Goal: Information Seeking & Learning: Learn about a topic

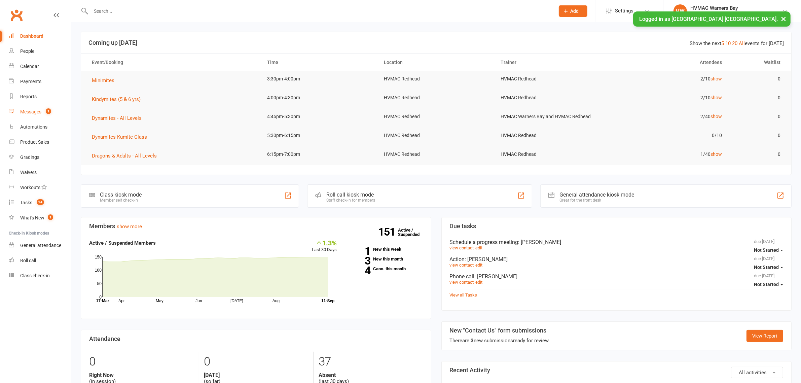
click at [63, 108] on link "Messages 1" at bounding box center [40, 111] width 62 height 15
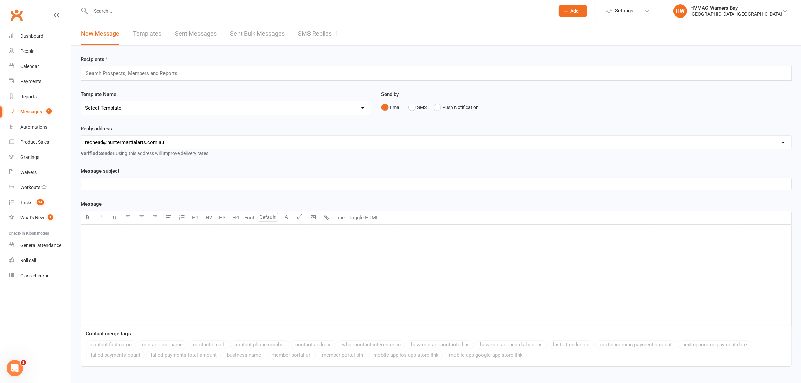
click at [316, 29] on link "SMS Replies 1" at bounding box center [318, 33] width 40 height 23
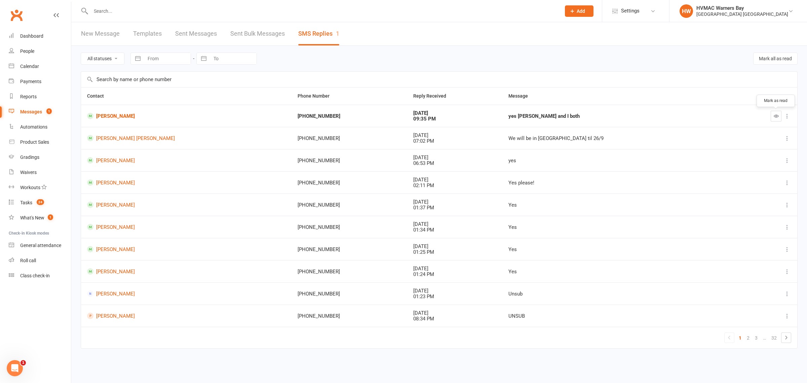
click at [774, 116] on icon "button" at bounding box center [776, 115] width 5 height 5
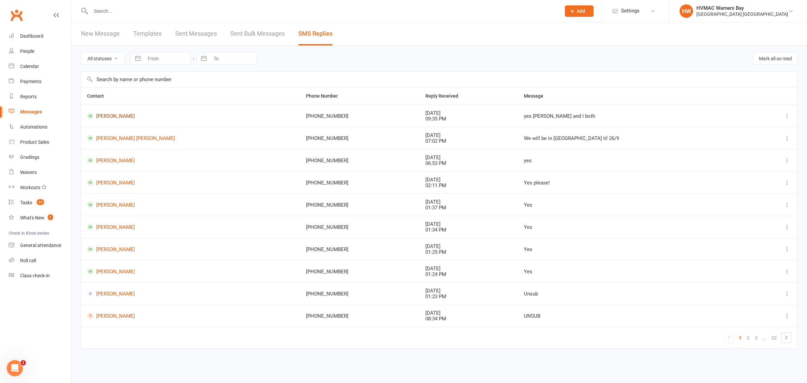
click at [112, 114] on link "Theo Vaguez" at bounding box center [190, 116] width 207 height 6
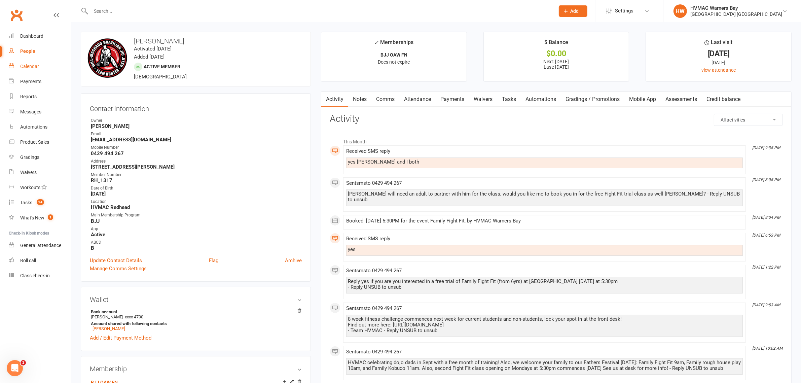
click at [39, 68] on link "Calendar" at bounding box center [40, 66] width 62 height 15
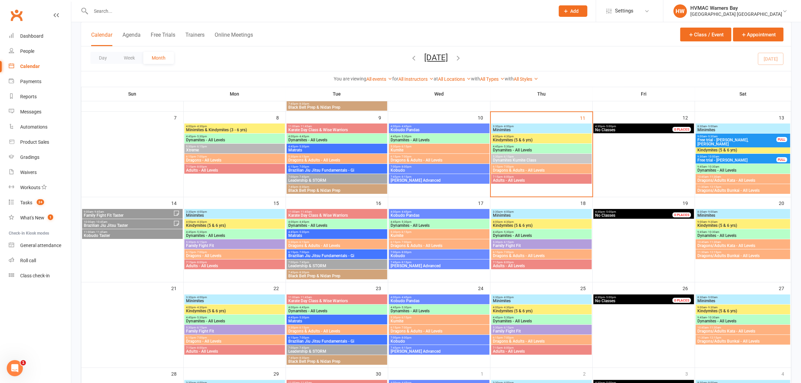
scroll to position [84, 0]
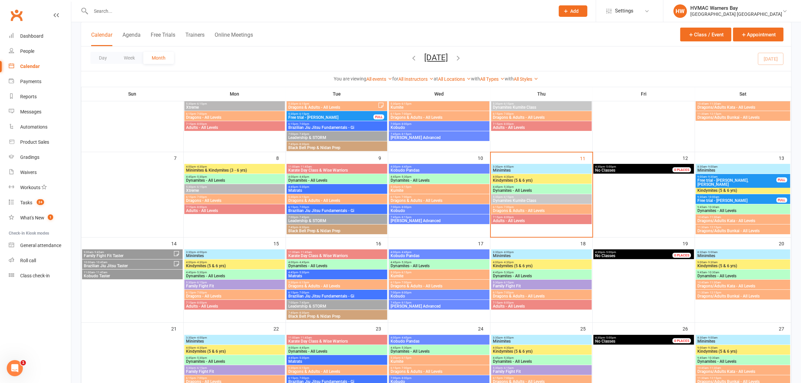
click at [257, 285] on span "Family Fight Fit" at bounding box center [235, 286] width 98 height 4
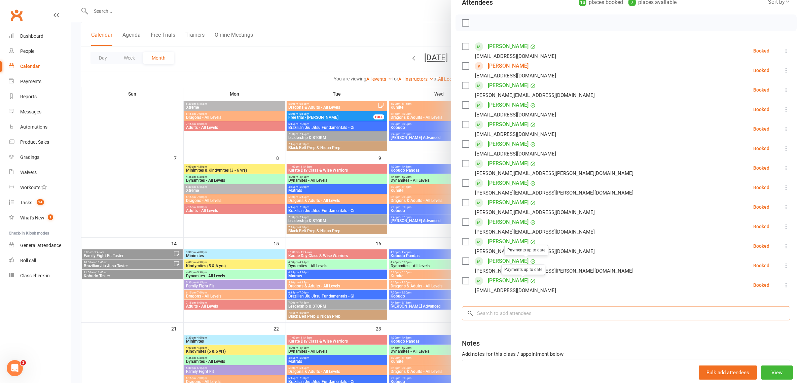
click at [509, 314] on input "search" at bounding box center [626, 313] width 328 height 14
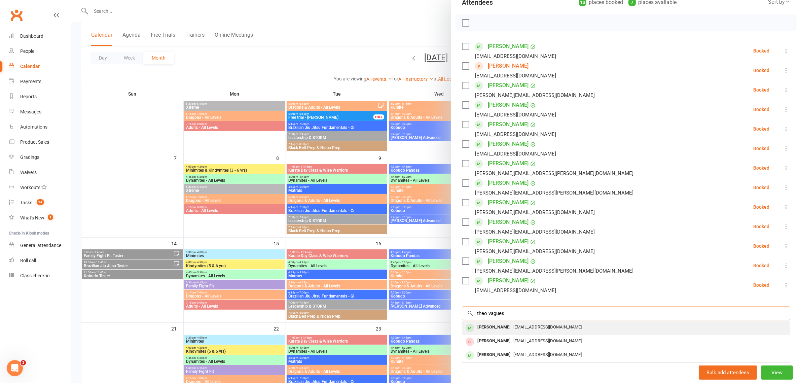
type input "theo vagues"
click at [500, 329] on div "Theo Vaguez" at bounding box center [494, 327] width 39 height 10
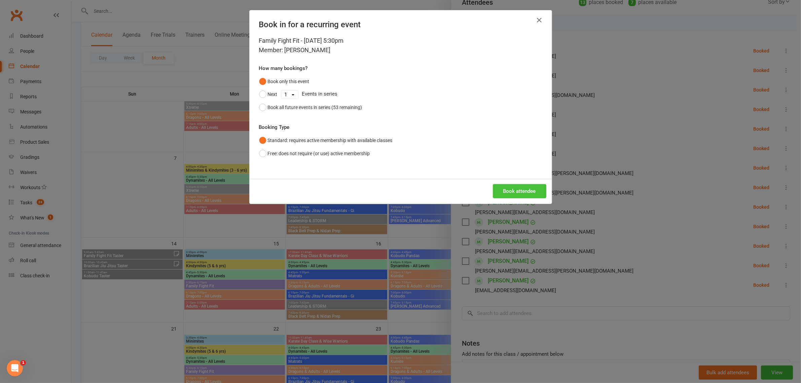
click at [517, 190] on button "Book attendee" at bounding box center [519, 191] width 53 height 14
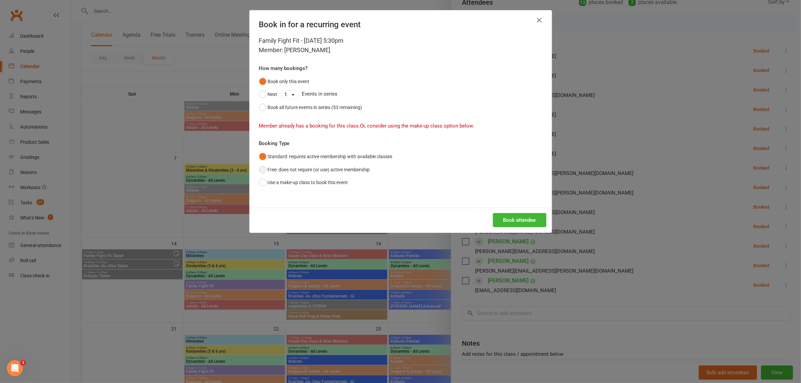
click at [318, 171] on button "Free: does not require (or use) active membership" at bounding box center [314, 169] width 111 height 13
click at [500, 220] on button "Book attendee" at bounding box center [519, 220] width 53 height 14
click at [535, 17] on icon "button" at bounding box center [539, 20] width 8 height 8
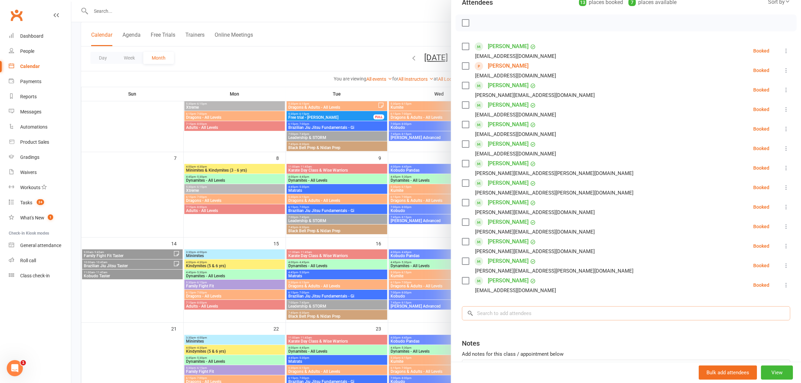
click at [485, 313] on input "search" at bounding box center [626, 313] width 328 height 14
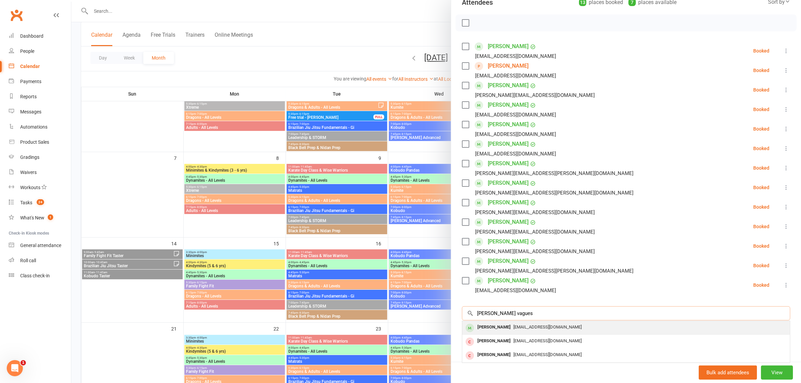
type input "Paul vagues"
click at [487, 330] on div "Theo Vaguez" at bounding box center [494, 327] width 39 height 10
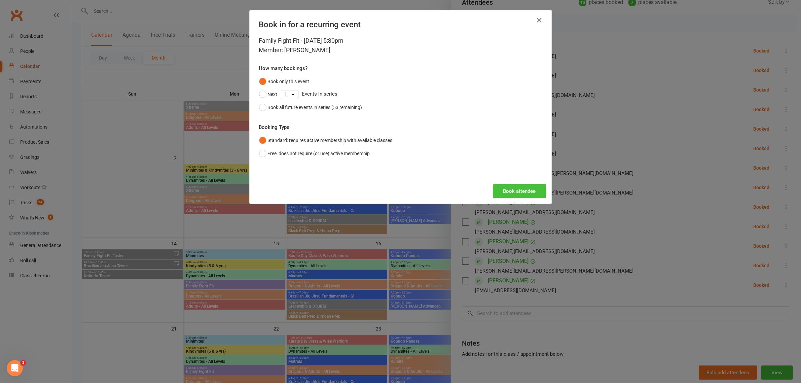
click at [524, 184] on button "Book attendee" at bounding box center [519, 191] width 53 height 14
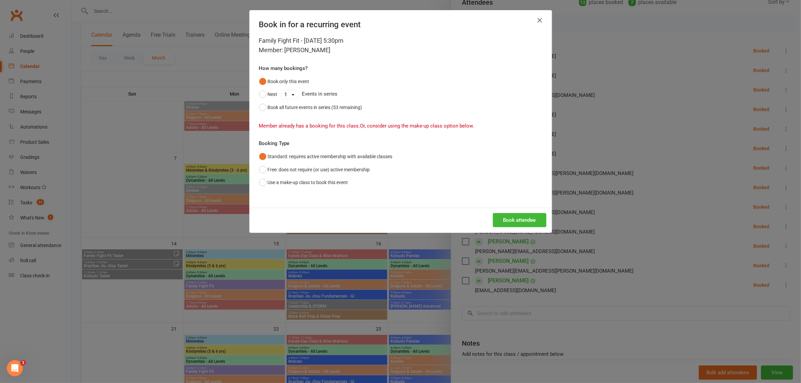
click at [535, 18] on icon "button" at bounding box center [539, 20] width 8 height 8
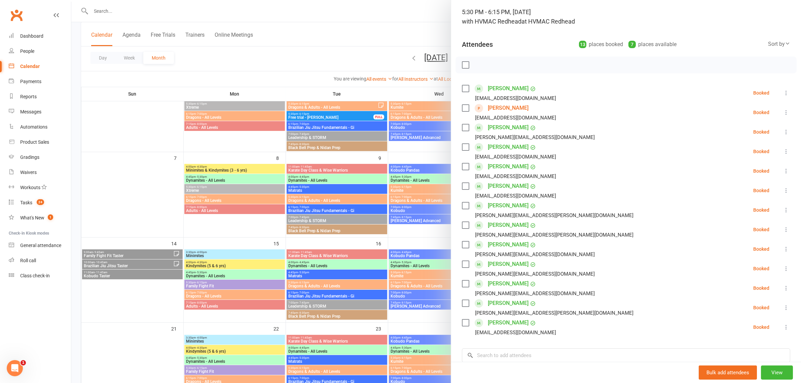
scroll to position [126, 0]
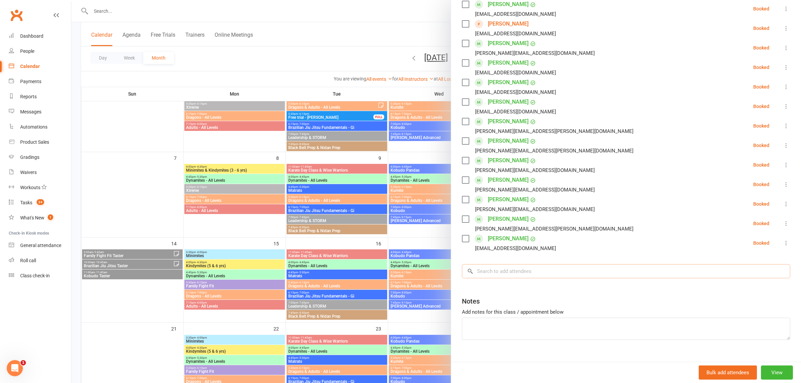
click at [485, 270] on input "search" at bounding box center [626, 271] width 328 height 14
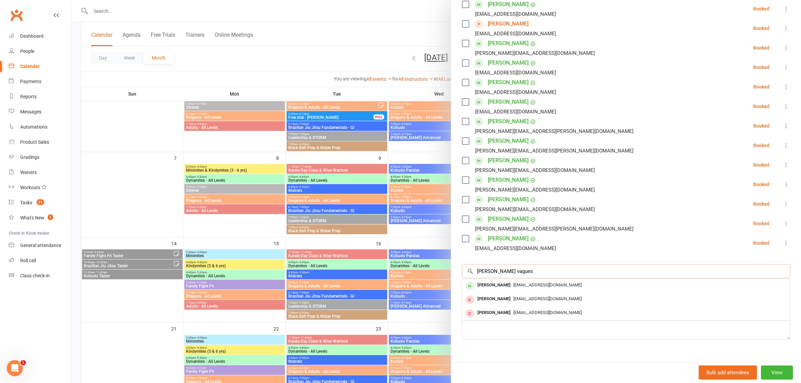
click at [487, 269] on input "Paul vagues" at bounding box center [626, 271] width 328 height 14
type input "Paul Vagues"
drag, startPoint x: 511, startPoint y: 271, endPoint x: 433, endPoint y: 267, distance: 78.8
click at [433, 0] on div "Family Fight Fit Class kiosk mode Roll call 5:30 PM - 6:15 PM, Monday, Septembe…" at bounding box center [435, 0] width 729 height 0
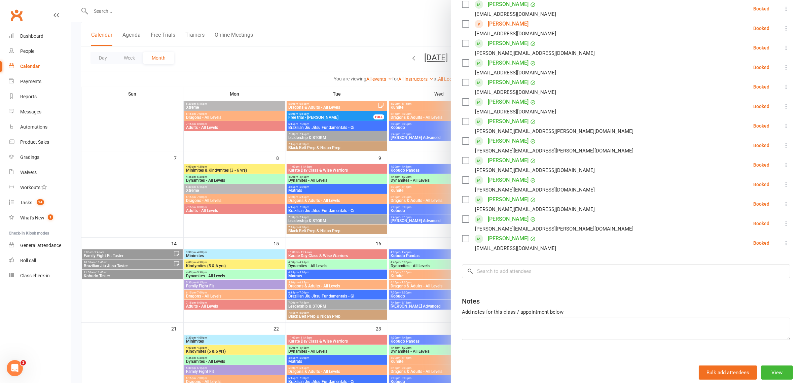
click at [502, 237] on link "Theo Vaguez" at bounding box center [508, 238] width 41 height 11
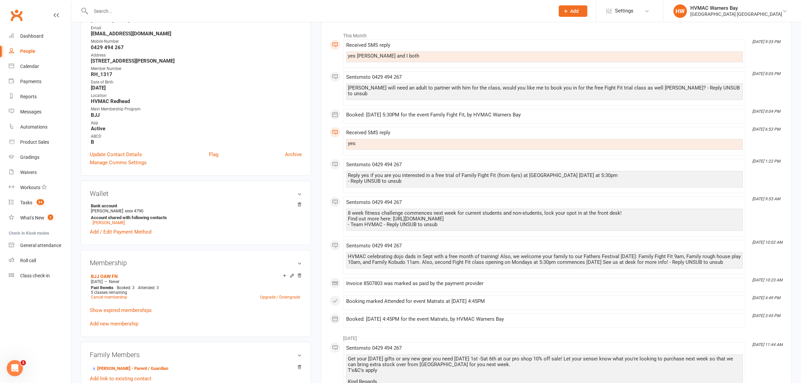
scroll to position [126, 0]
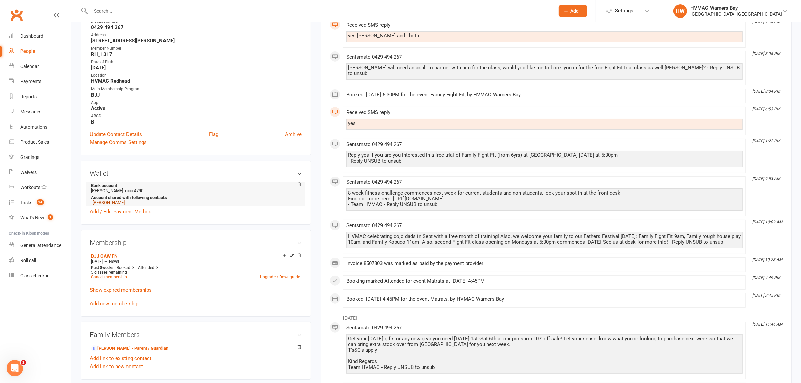
click at [107, 204] on link "Paul Vaguez" at bounding box center [108, 202] width 32 height 5
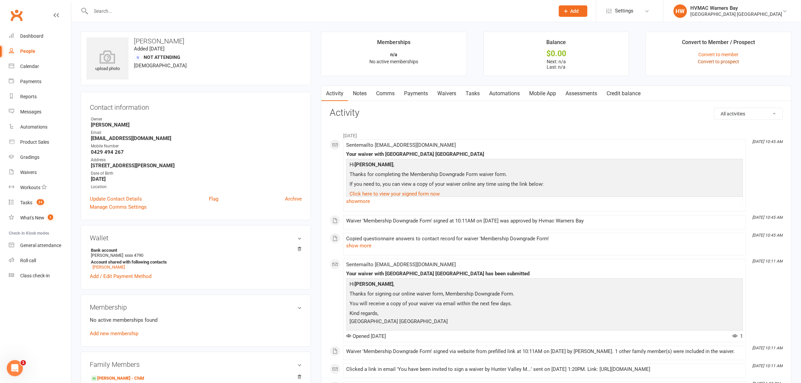
click at [730, 60] on link "Convert to prospect" at bounding box center [718, 61] width 41 height 5
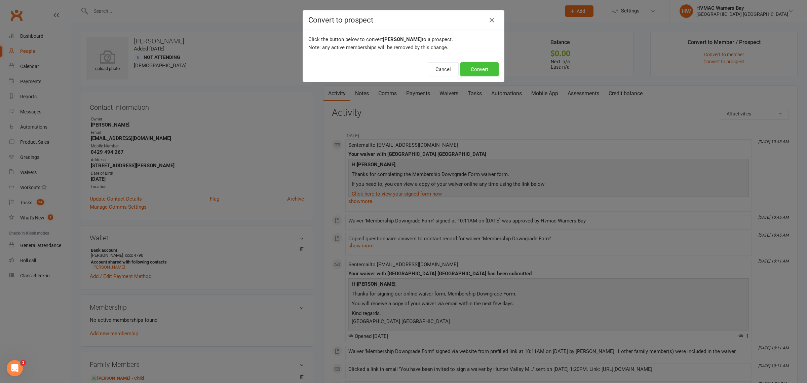
click at [486, 68] on button "Convert" at bounding box center [479, 69] width 38 height 14
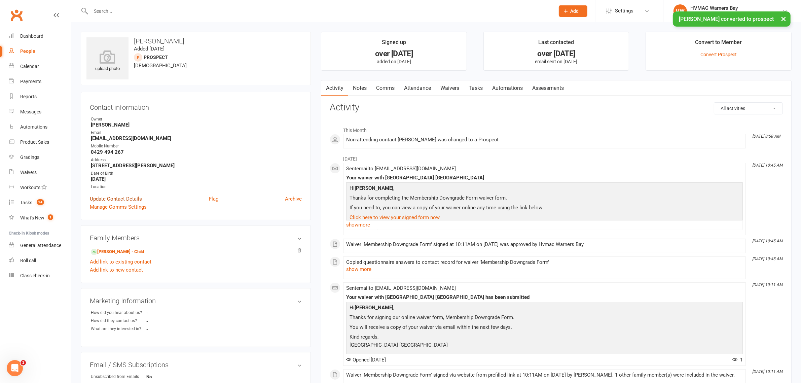
click at [124, 195] on link "Update Contact Details" at bounding box center [116, 199] width 52 height 8
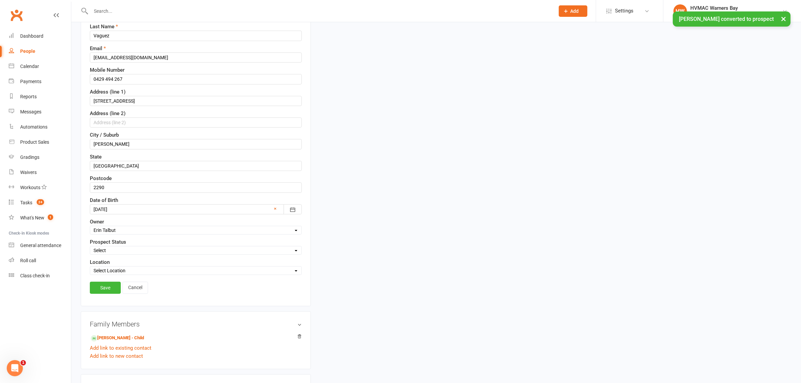
scroll to position [115, 0]
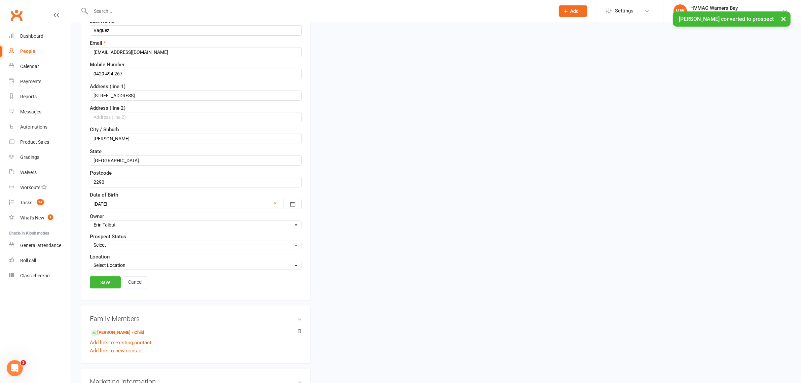
click at [118, 245] on select "Select Initial Contact Booking made Booking confirmed No contact - LM/Email Att…" at bounding box center [195, 244] width 211 height 7
select select "Booking made"
click at [90, 243] on select "Select Initial Contact Booking made Booking confirmed No contact - LM/Email Att…" at bounding box center [195, 244] width 211 height 7
click at [110, 288] on link "Save" at bounding box center [105, 282] width 31 height 12
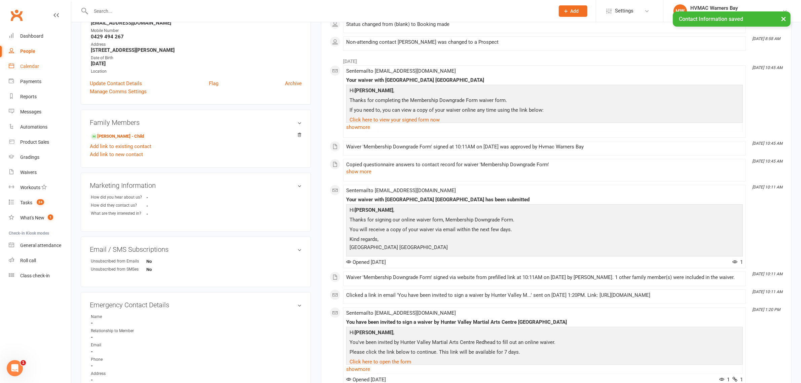
click at [23, 68] on div "Calendar" at bounding box center [29, 66] width 19 height 5
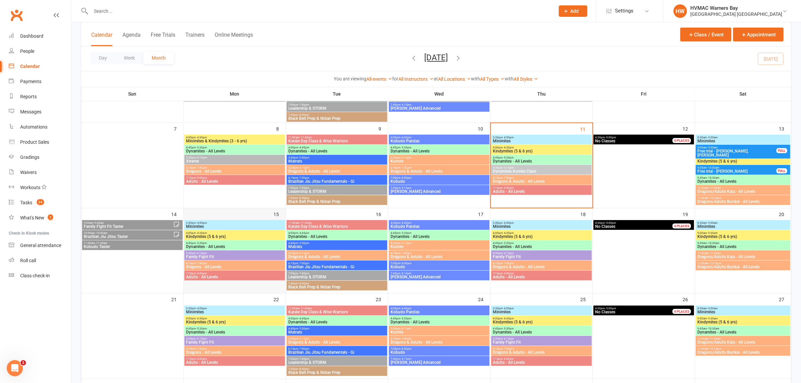
scroll to position [126, 0]
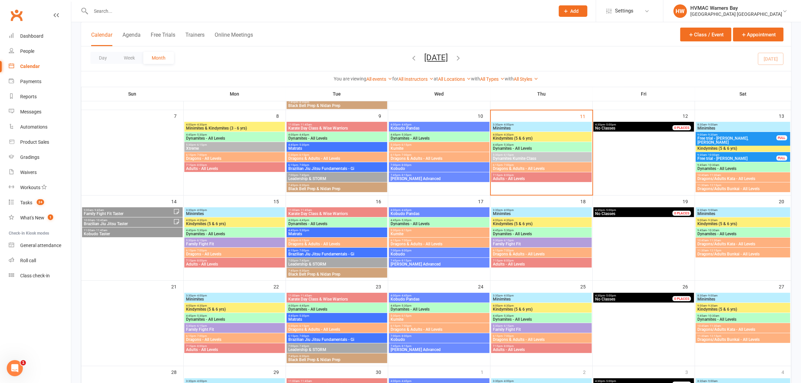
click at [227, 240] on span "5:30pm - 6:15pm" at bounding box center [235, 240] width 98 height 3
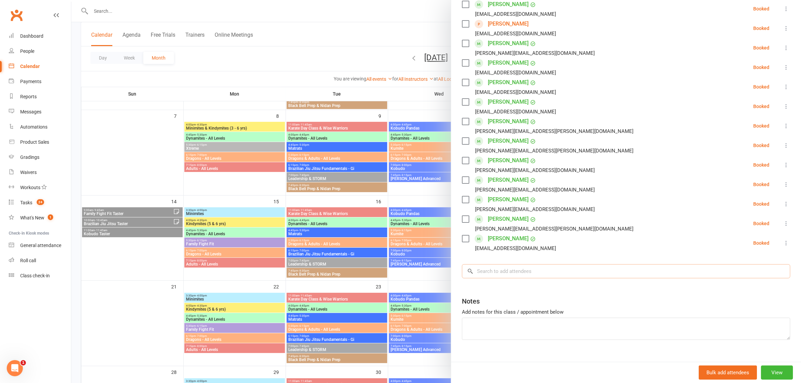
click at [508, 278] on input "search" at bounding box center [626, 271] width 328 height 14
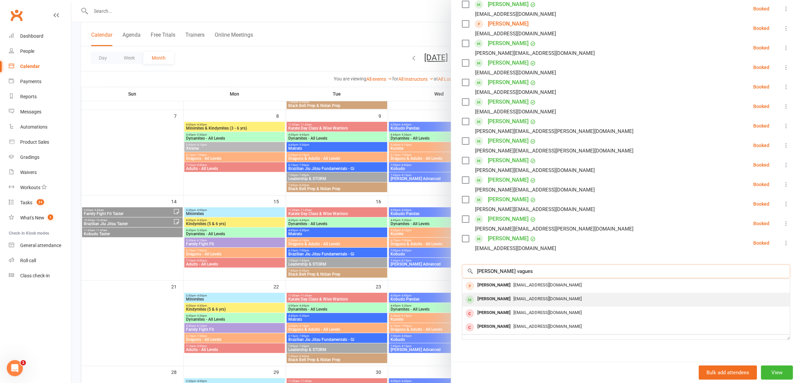
type input "Paul vagues"
click at [520, 297] on span "p_vaguez@hotmail.com" at bounding box center [547, 298] width 68 height 5
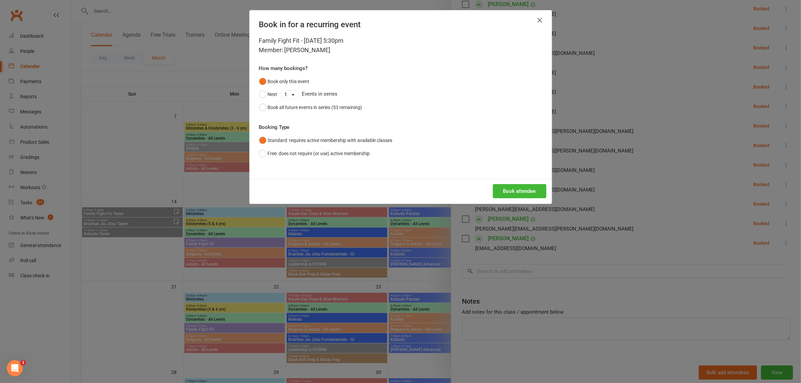
click at [534, 22] on button "button" at bounding box center [539, 20] width 11 height 11
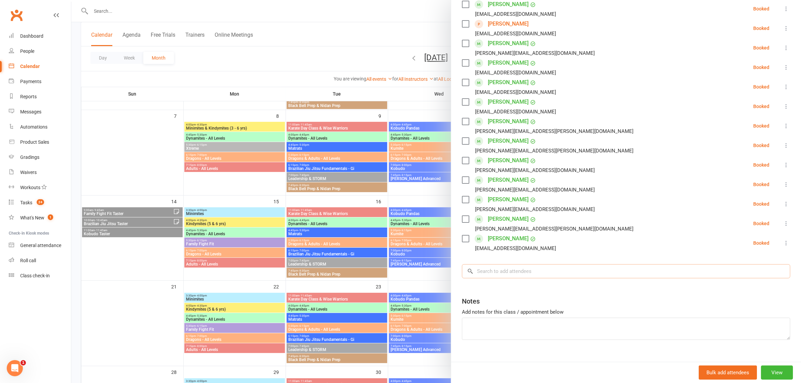
click at [501, 268] on input "search" at bounding box center [626, 271] width 328 height 14
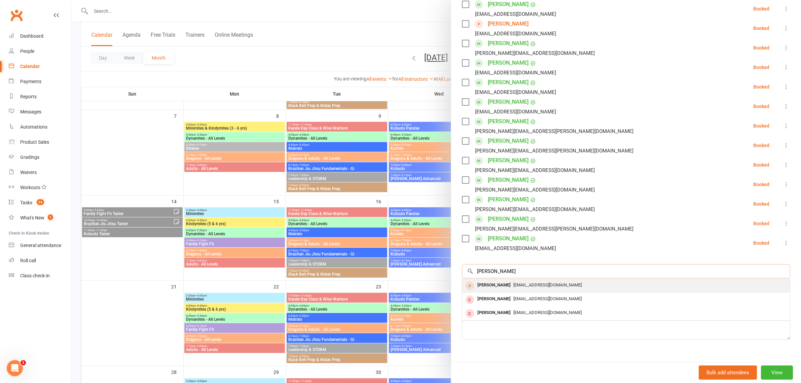
type input "Paul"
click at [496, 283] on div "Paul Vaguez" at bounding box center [494, 285] width 39 height 10
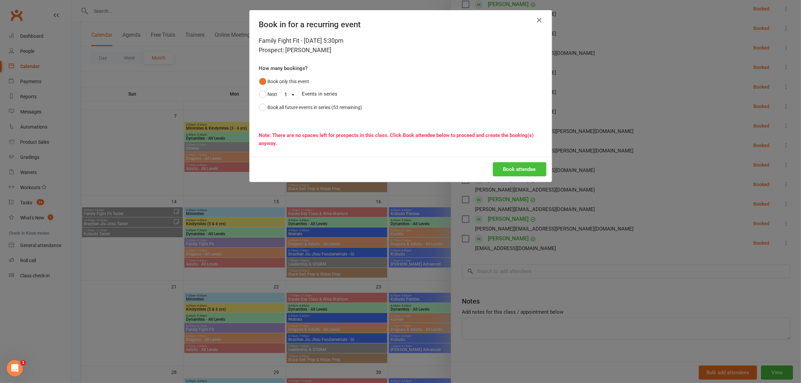
click at [505, 170] on button "Book attendee" at bounding box center [519, 169] width 53 height 14
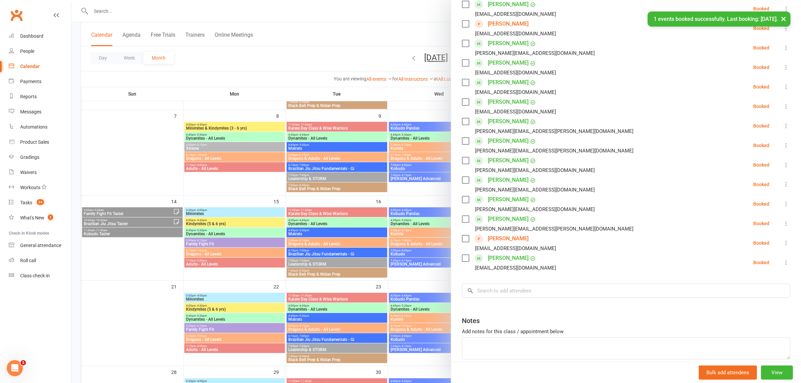
click at [417, 165] on div at bounding box center [435, 191] width 729 height 383
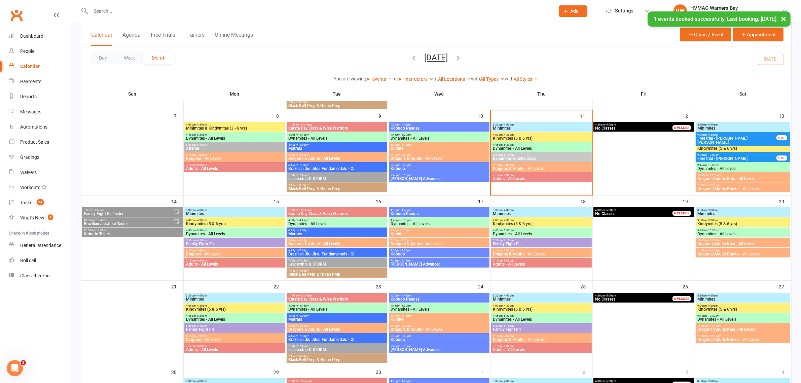
click at [493, 244] on span "Family Fight Fit" at bounding box center [541, 244] width 98 height 4
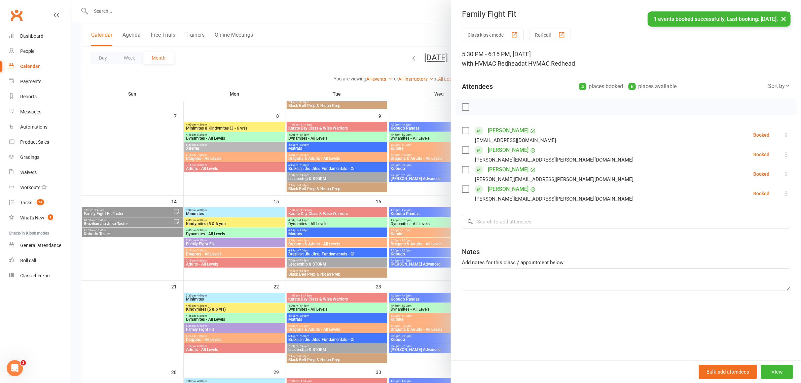
click at [406, 226] on div at bounding box center [435, 191] width 729 height 383
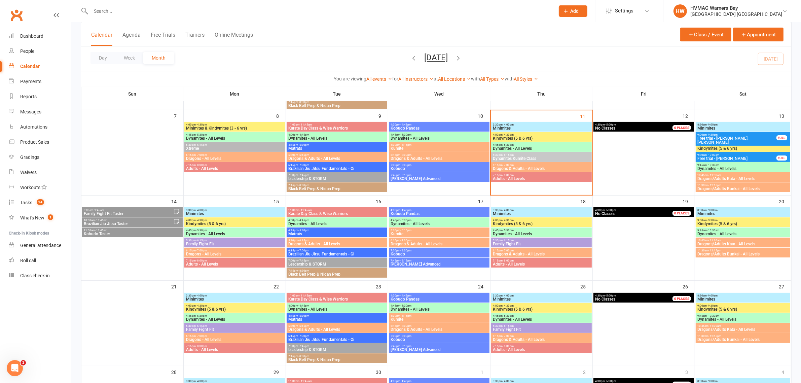
click at [145, 213] on span "Family Fight Fit Taster" at bounding box center [128, 214] width 90 height 4
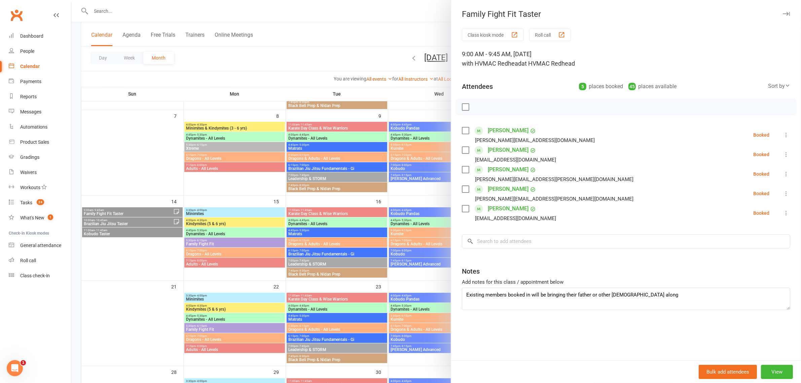
click at [145, 213] on div at bounding box center [435, 191] width 729 height 383
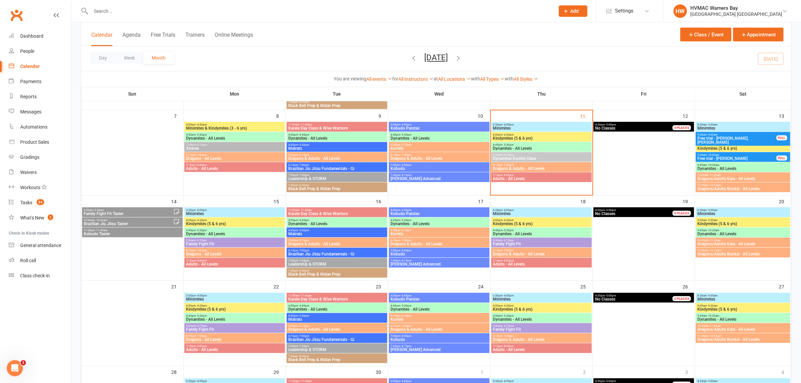
click at [145, 224] on span "Brazilian Jiu Jitsu Taster" at bounding box center [128, 224] width 90 height 4
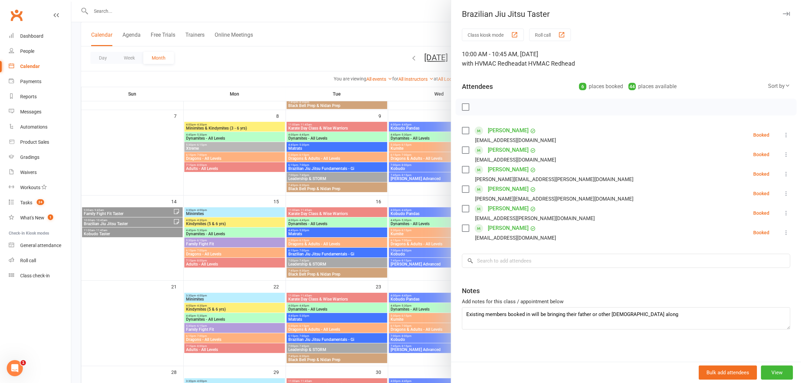
click at [145, 224] on div at bounding box center [435, 191] width 729 height 383
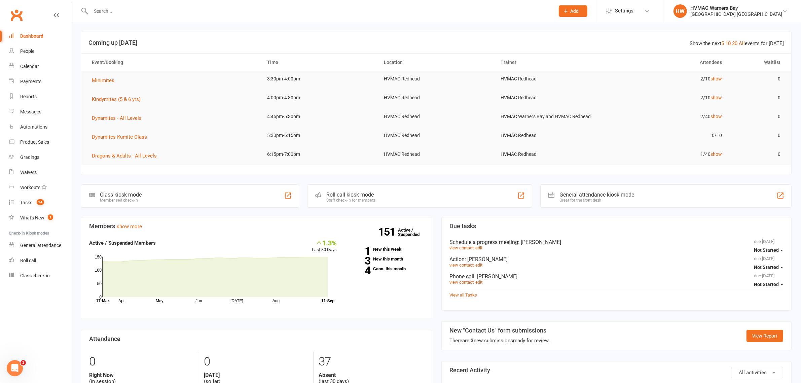
click at [743, 43] on link "All" at bounding box center [741, 43] width 6 height 6
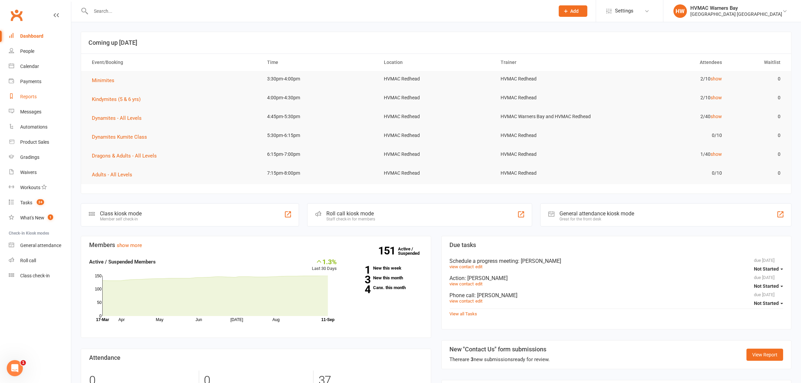
click at [27, 103] on link "Reports" at bounding box center [40, 96] width 62 height 15
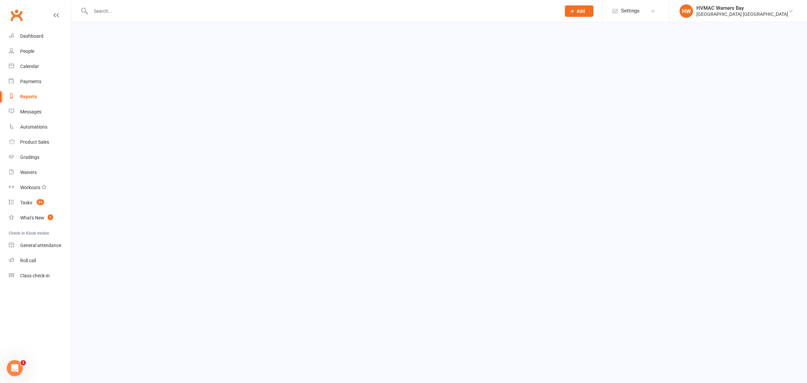
select select "100"
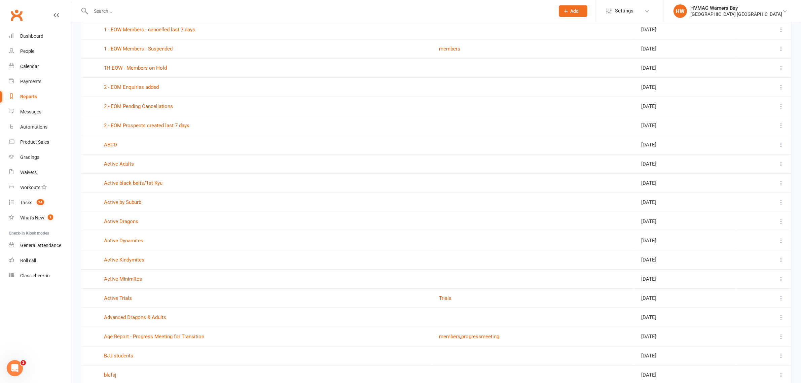
scroll to position [168, 0]
click at [128, 163] on link "Active Adults" at bounding box center [119, 163] width 30 height 6
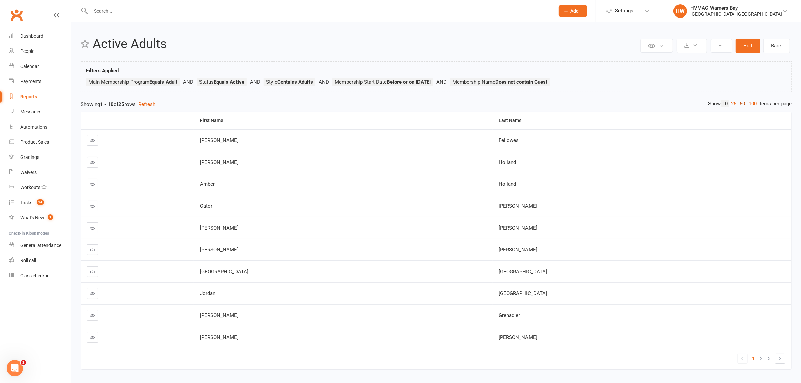
click at [740, 103] on link "50" at bounding box center [742, 103] width 9 height 7
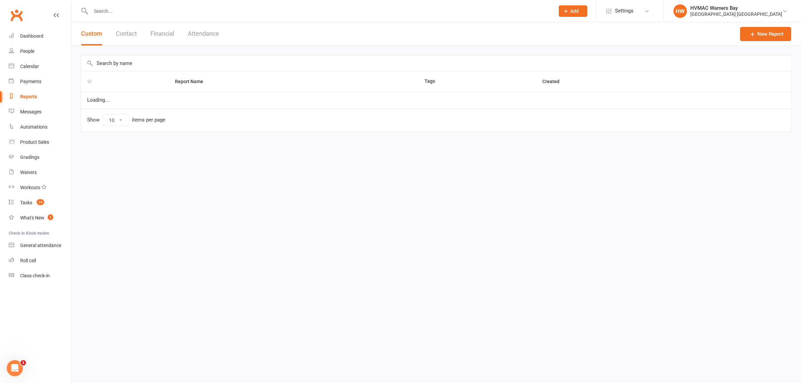
select select "100"
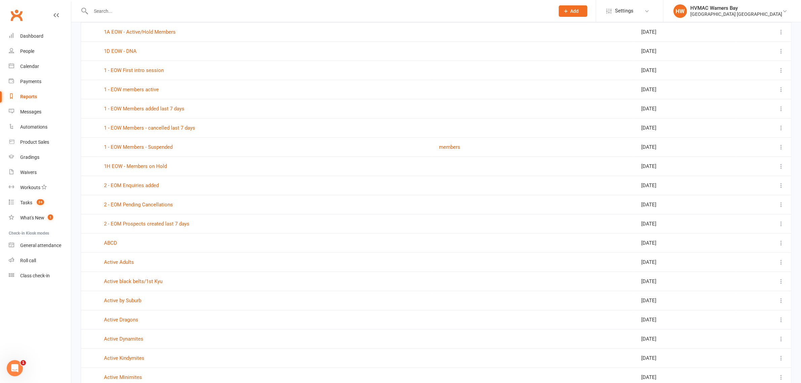
scroll to position [84, 0]
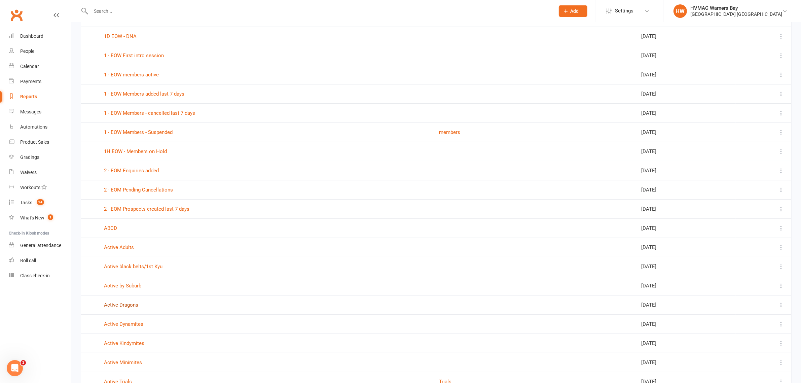
click at [129, 303] on link "Active Dragons" at bounding box center [121, 305] width 34 height 6
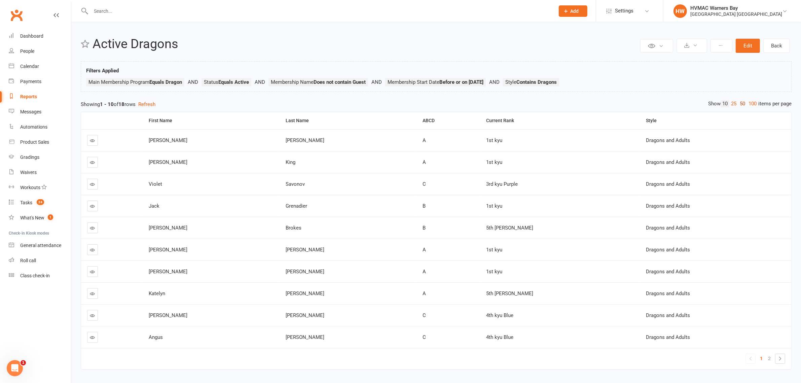
click at [738, 102] on link "50" at bounding box center [742, 103] width 9 height 7
click at [30, 95] on div "Reports" at bounding box center [28, 96] width 17 height 5
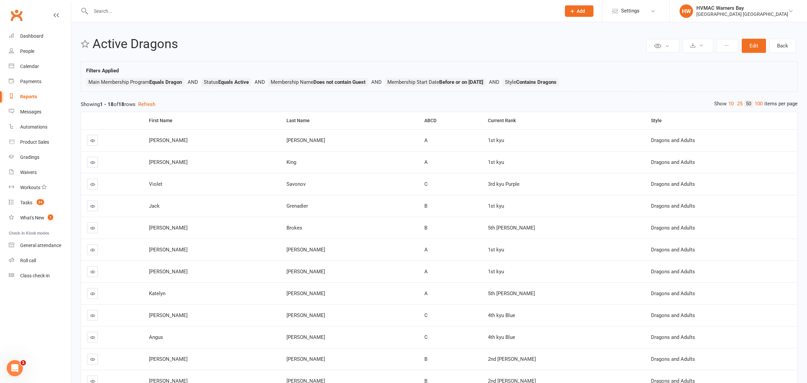
select select "100"
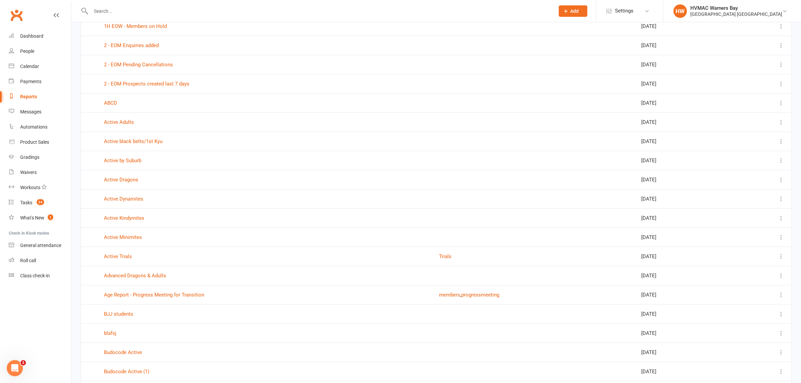
scroll to position [210, 0]
click at [129, 201] on link "Active Dynamites" at bounding box center [123, 198] width 39 height 6
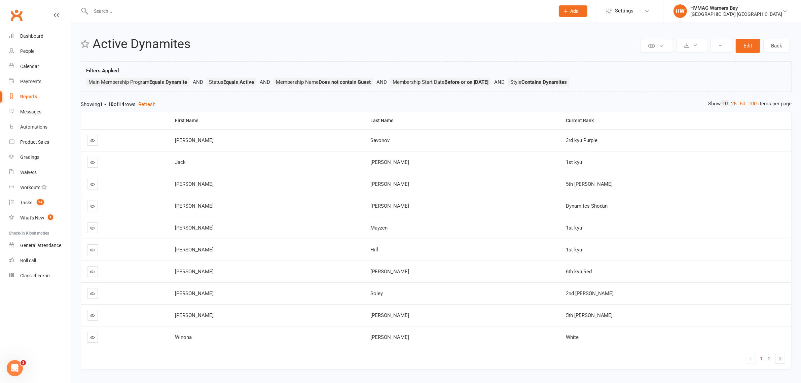
click at [735, 101] on link "25" at bounding box center [733, 103] width 9 height 7
click at [28, 91] on link "Reports" at bounding box center [40, 96] width 62 height 15
select select "100"
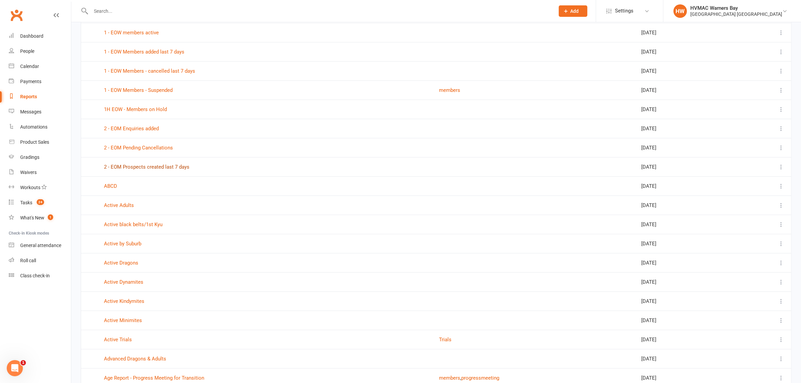
scroll to position [252, 0]
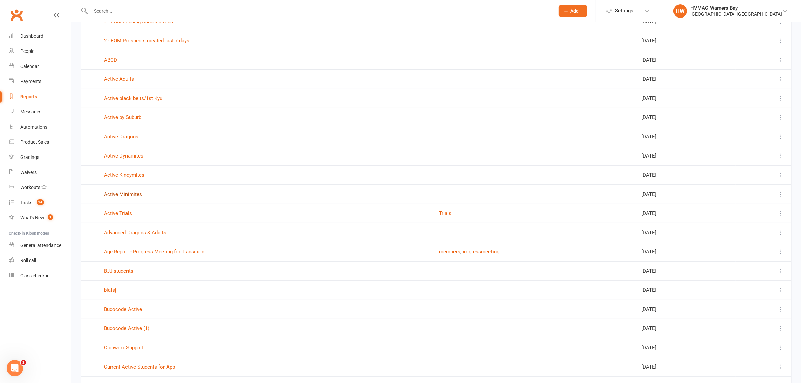
click at [122, 196] on link "Active Minimites" at bounding box center [123, 194] width 38 height 6
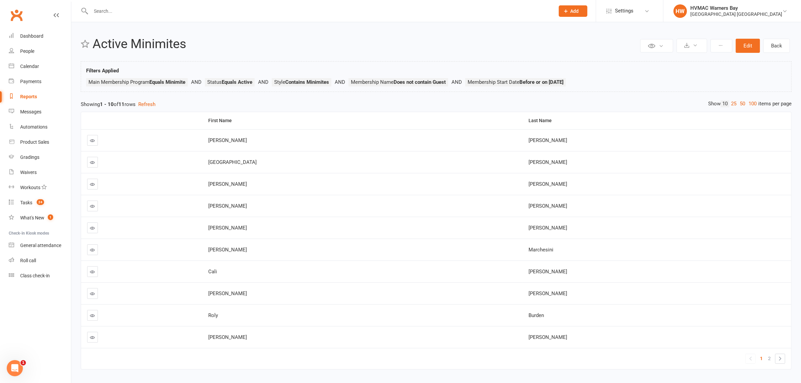
click at [26, 93] on link "Reports" at bounding box center [40, 96] width 62 height 15
select select "100"
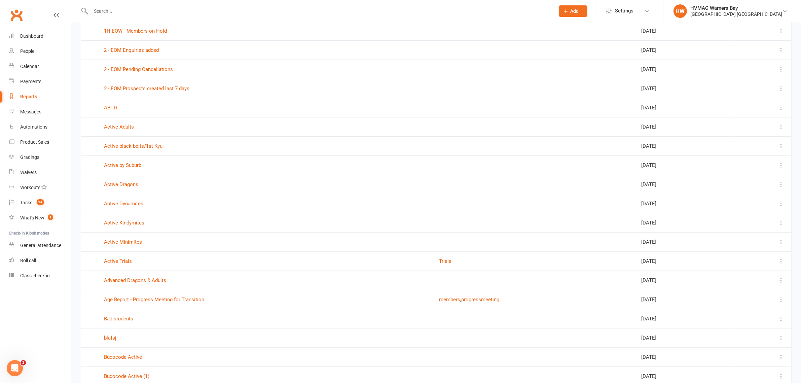
scroll to position [210, 0]
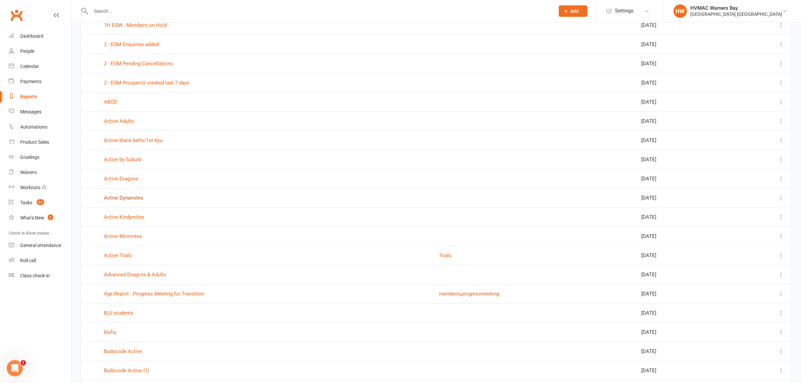
click at [134, 198] on link "Active Dynamites" at bounding box center [123, 198] width 39 height 6
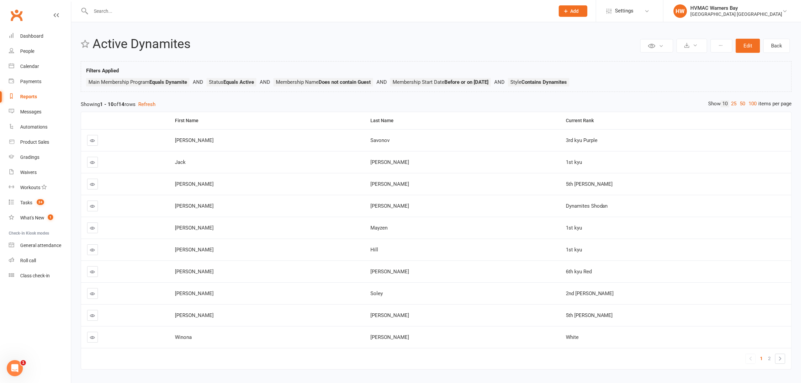
click at [33, 94] on div "Reports" at bounding box center [28, 96] width 17 height 5
select select "100"
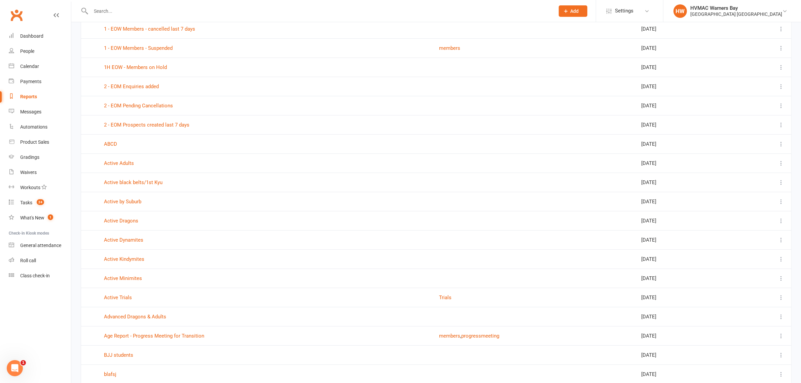
scroll to position [210, 0]
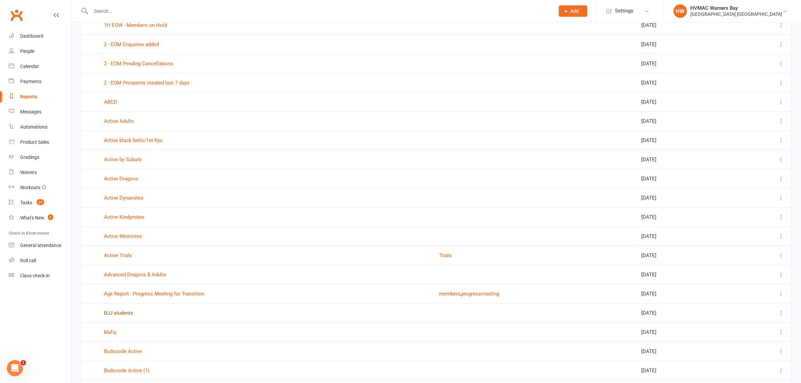
click at [121, 314] on link "BJJ students" at bounding box center [118, 313] width 29 height 6
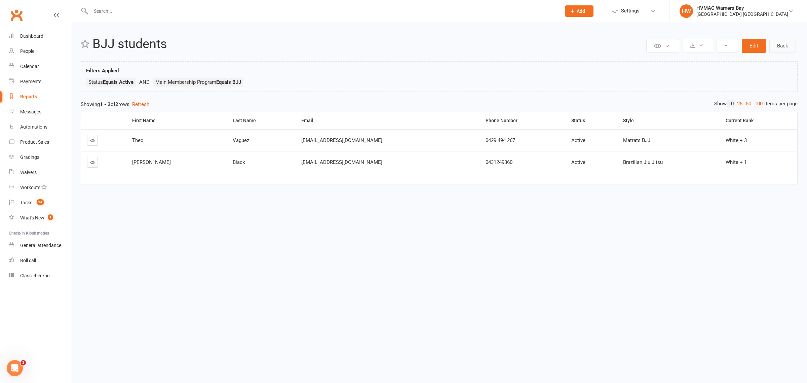
click at [776, 49] on link "Back" at bounding box center [782, 46] width 27 height 14
select select "100"
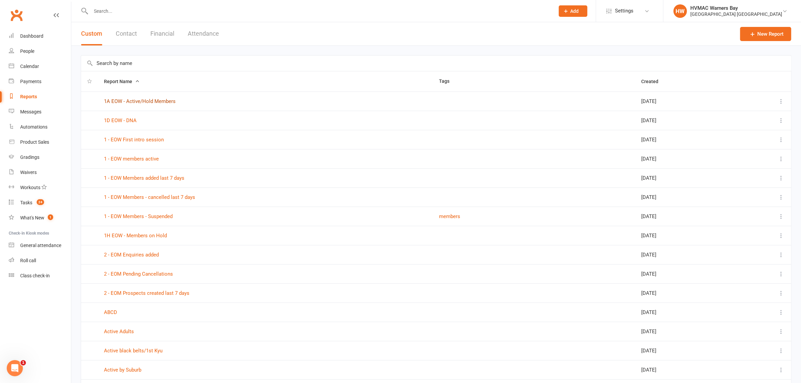
click at [136, 103] on link "1A EOW - Active/Hold Members" at bounding box center [140, 101] width 72 height 6
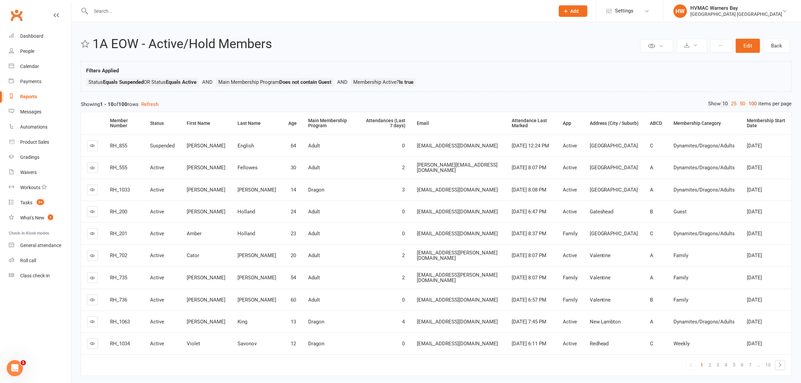
click at [748, 105] on link "100" at bounding box center [752, 103] width 11 height 7
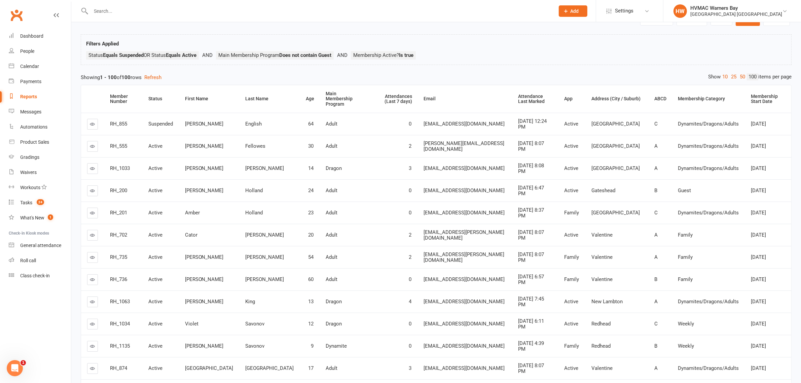
scroll to position [42, 0]
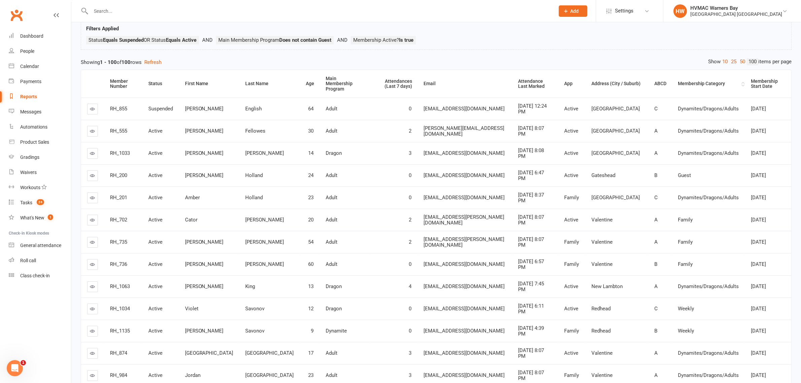
click at [680, 82] on div "Membership Category" at bounding box center [709, 83] width 62 height 5
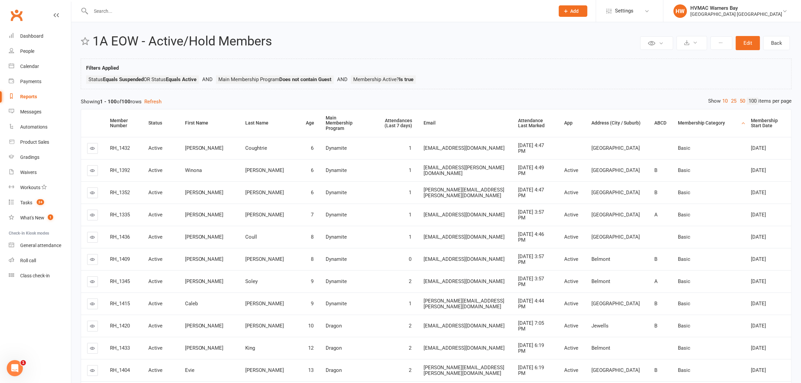
scroll to position [0, 0]
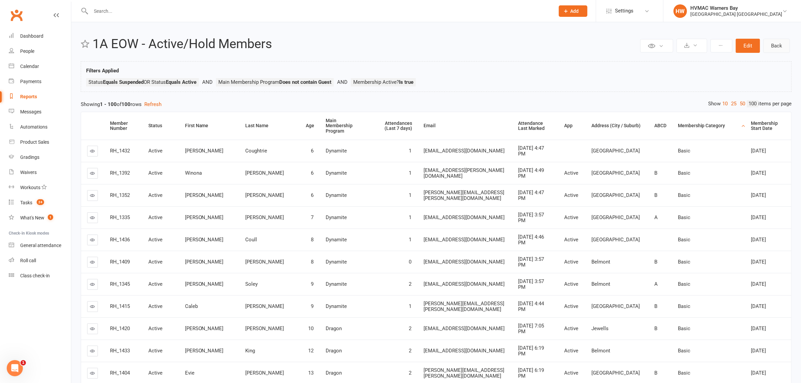
click at [764, 44] on link "Back" at bounding box center [776, 46] width 27 height 14
select select "100"
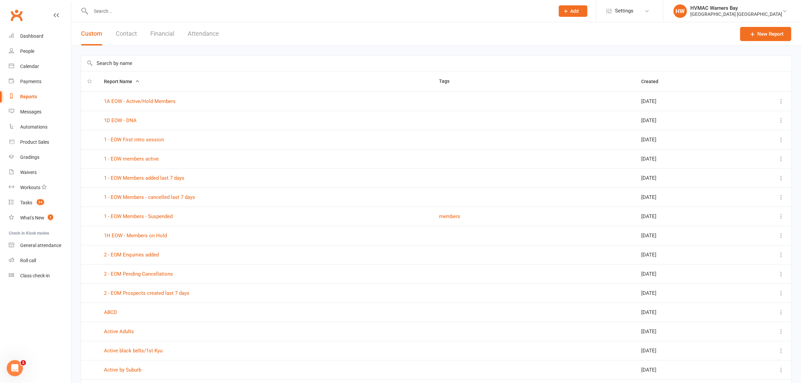
click at [133, 239] on td "1H EOW - Members on Hold" at bounding box center [265, 235] width 335 height 19
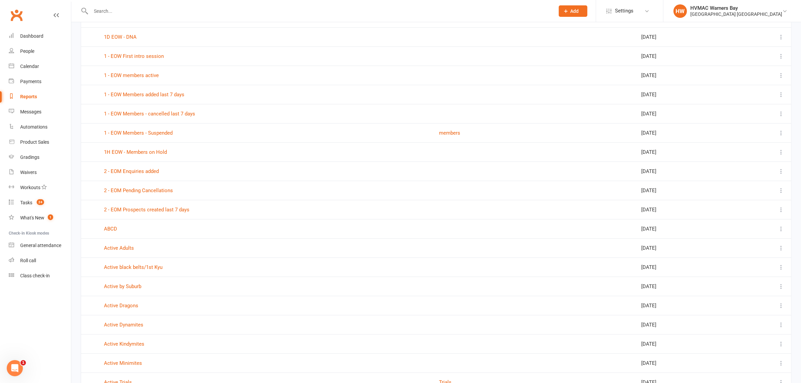
scroll to position [84, 0]
click at [157, 268] on link "Active black belts/1st Kyu" at bounding box center [133, 266] width 59 height 6
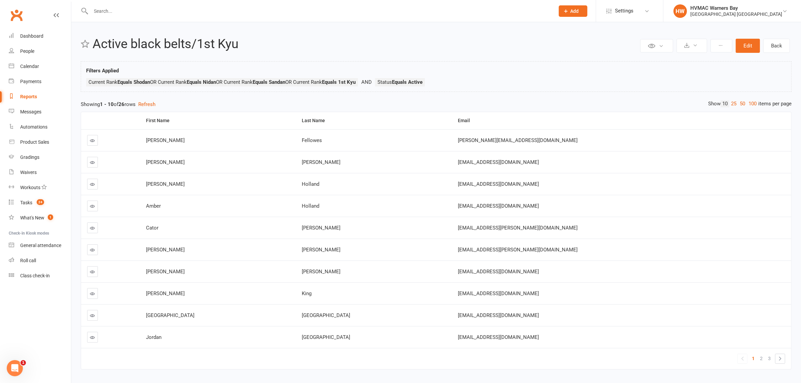
click at [26, 100] on link "Reports" at bounding box center [40, 96] width 62 height 15
select select "100"
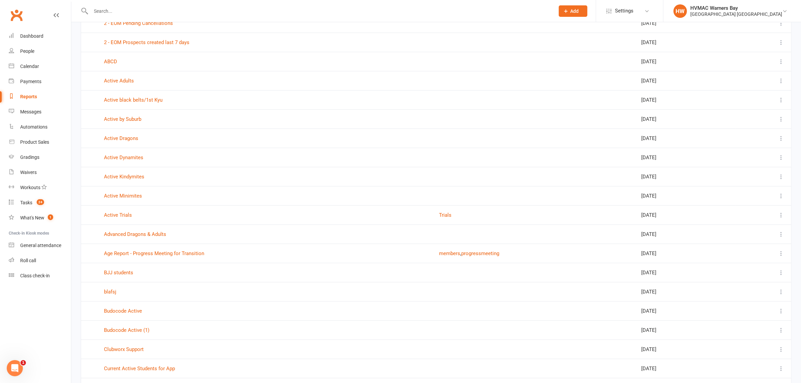
scroll to position [252, 0]
click at [126, 197] on link "Active Minimites" at bounding box center [123, 194] width 38 height 6
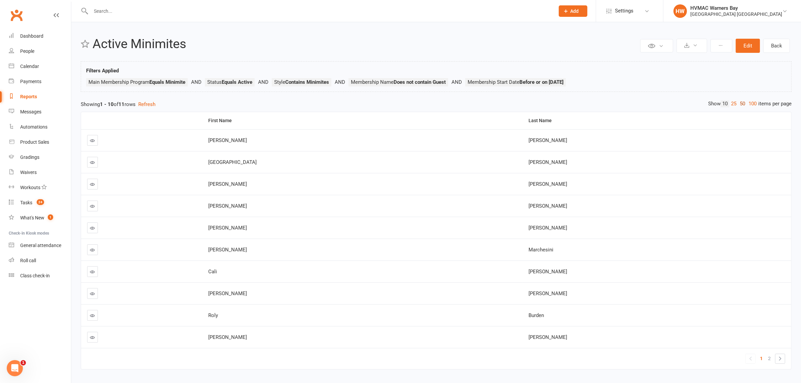
click at [742, 104] on link "50" at bounding box center [742, 103] width 9 height 7
click at [772, 44] on link "Back" at bounding box center [776, 46] width 27 height 14
select select "100"
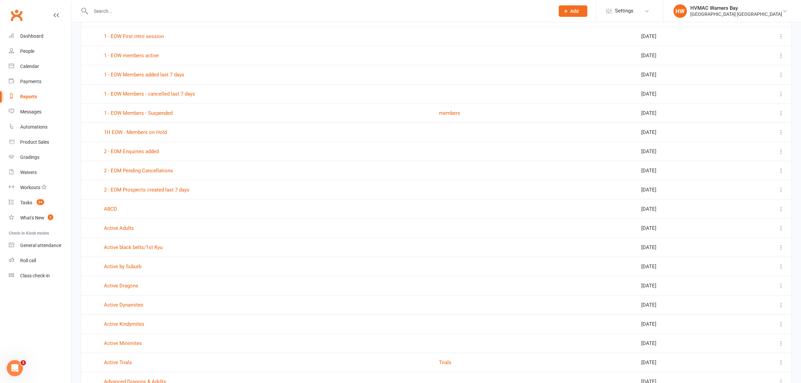
scroll to position [168, 0]
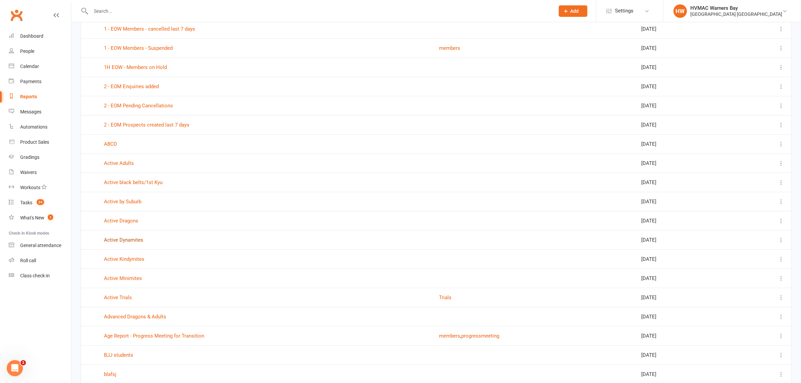
click at [131, 242] on link "Active Dynamites" at bounding box center [123, 240] width 39 height 6
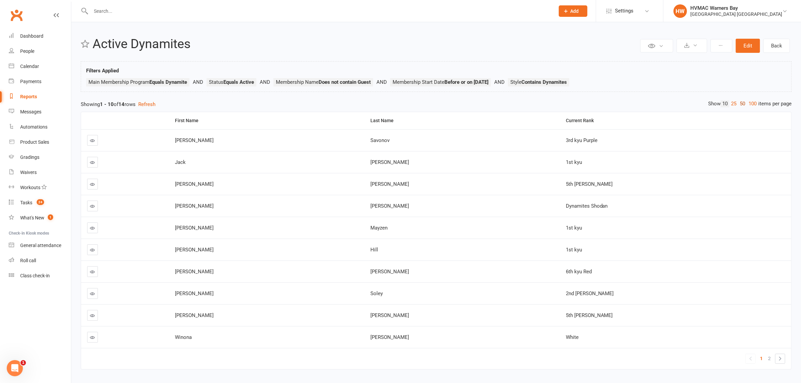
click at [739, 103] on link "50" at bounding box center [742, 103] width 9 height 7
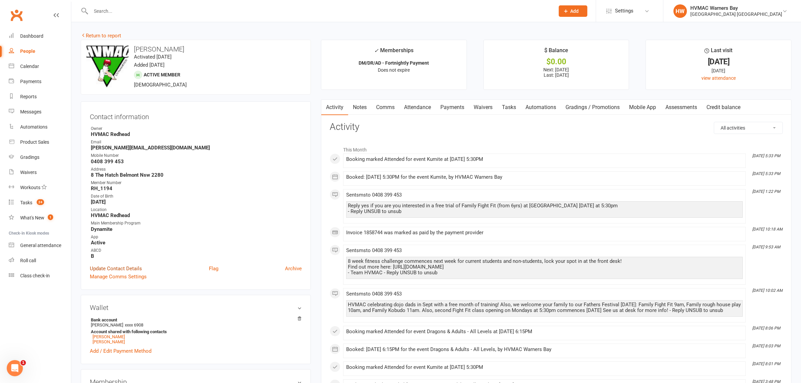
click at [118, 265] on link "Update Contact Details" at bounding box center [116, 268] width 52 height 8
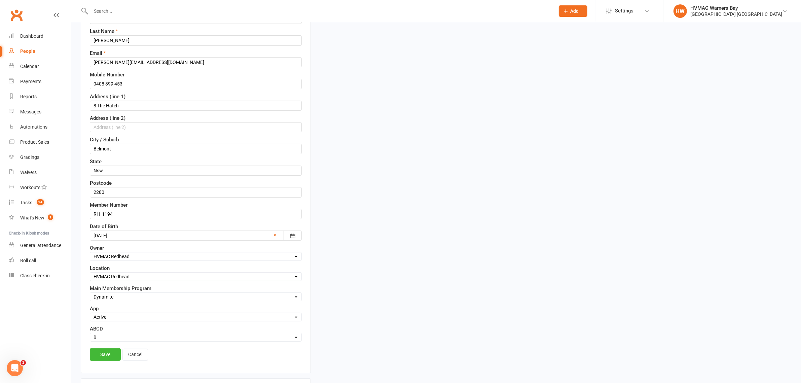
scroll to position [123, 0]
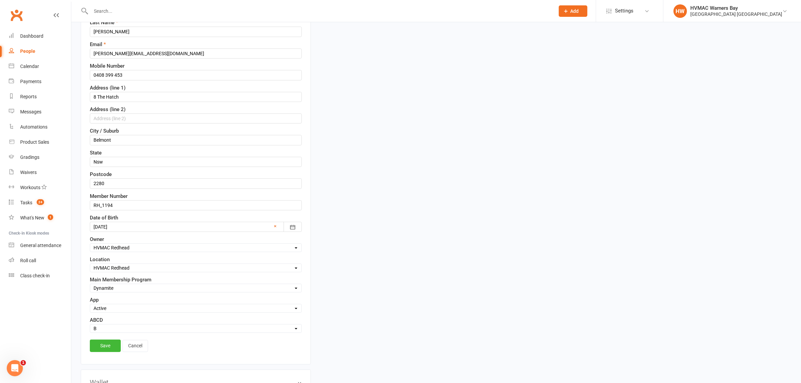
click at [110, 289] on select "Select Minimite Kindymite Dynamite Dragon Adult BJJ Kobudo Guest" at bounding box center [195, 287] width 211 height 7
select select "Dragon"
click at [90, 286] on select "Select Minimite Kindymite Dynamite Dragon Adult BJJ Kobudo Guest" at bounding box center [195, 287] width 211 height 7
click at [103, 344] on link "Save" at bounding box center [105, 345] width 31 height 12
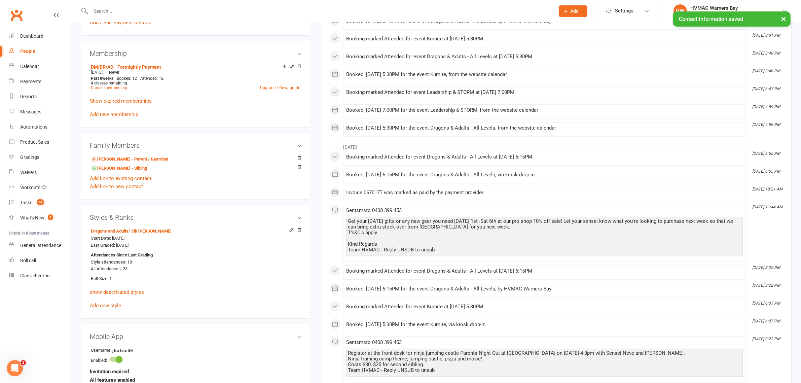
scroll to position [334, 0]
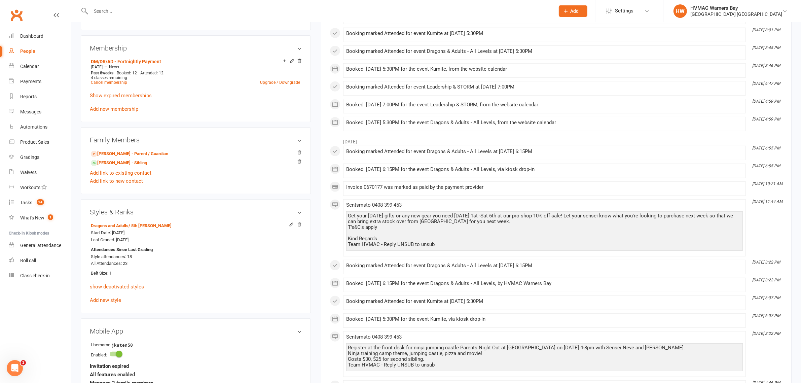
click at [120, 290] on p "show deactivated styles" at bounding box center [196, 286] width 212 height 8
click at [119, 288] on link "show deactivated styles" at bounding box center [117, 286] width 54 height 6
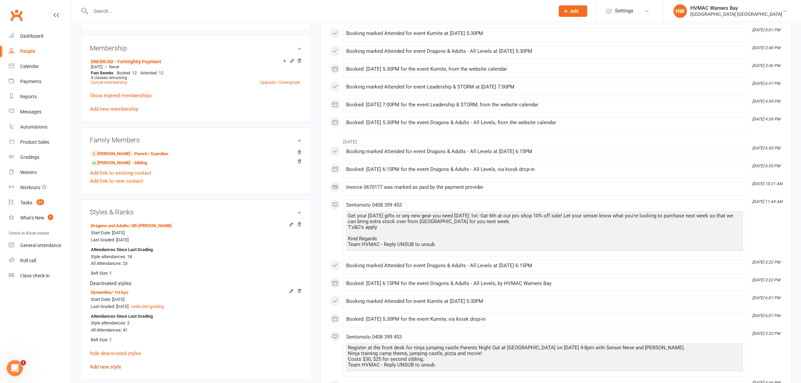
click at [110, 364] on link "Add new style" at bounding box center [105, 367] width 31 height 6
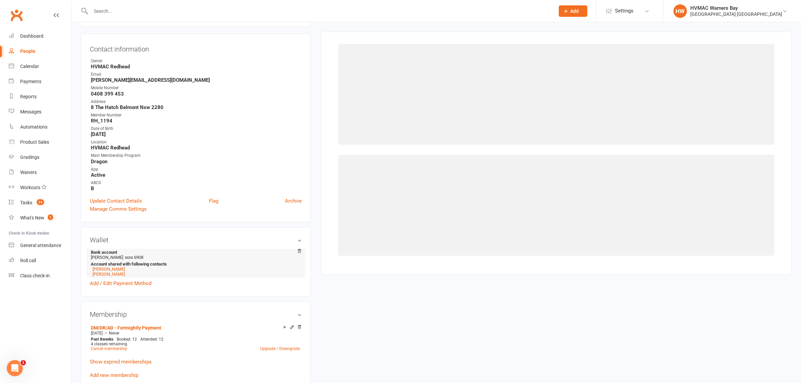
scroll to position [66, 0]
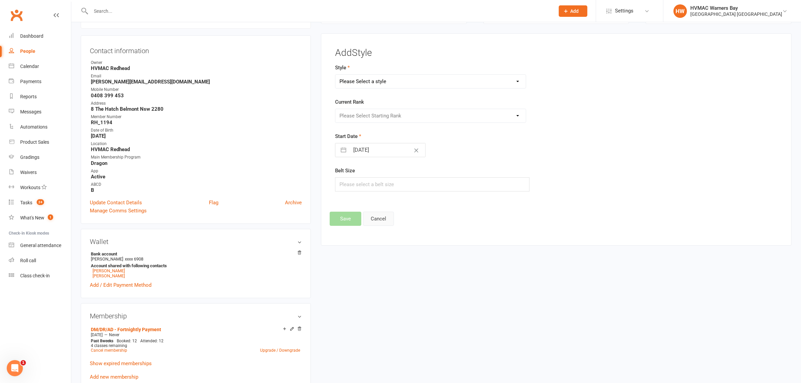
click at [374, 215] on button "Cancel" at bounding box center [378, 219] width 31 height 14
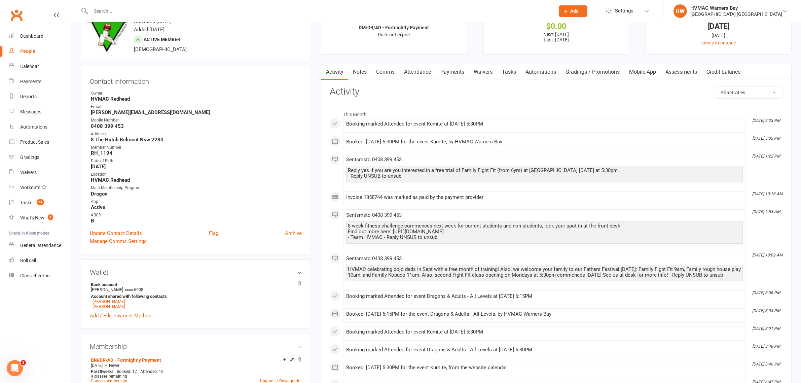
scroll to position [0, 0]
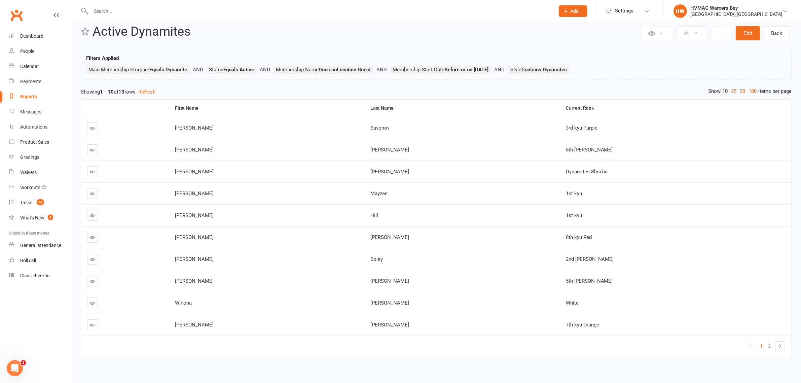
scroll to position [20, 0]
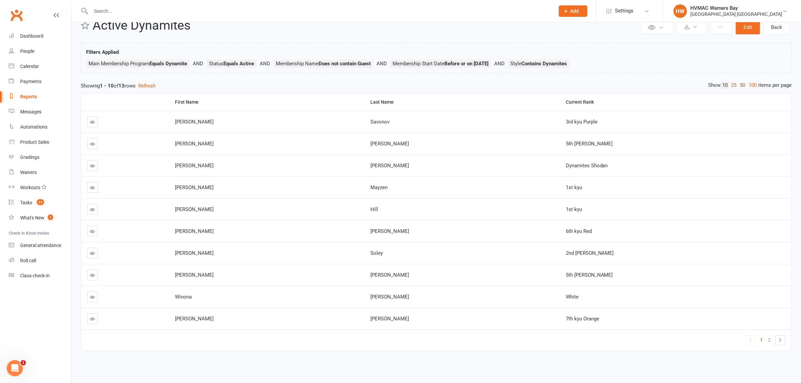
click at [739, 85] on link "50" at bounding box center [742, 85] width 9 height 7
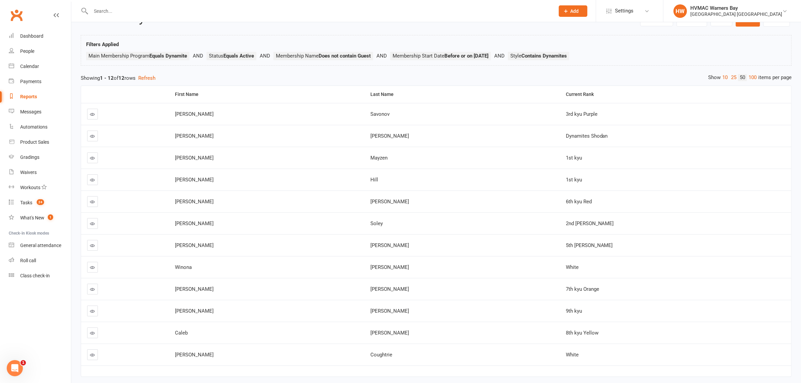
scroll to position [0, 0]
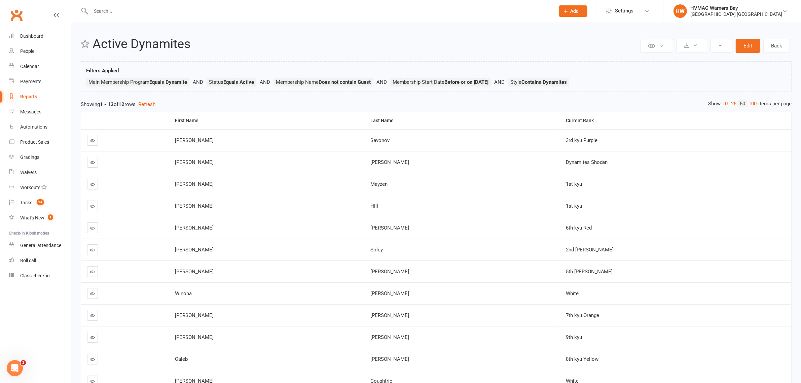
click at [14, 95] on icon at bounding box center [11, 95] width 5 height 5
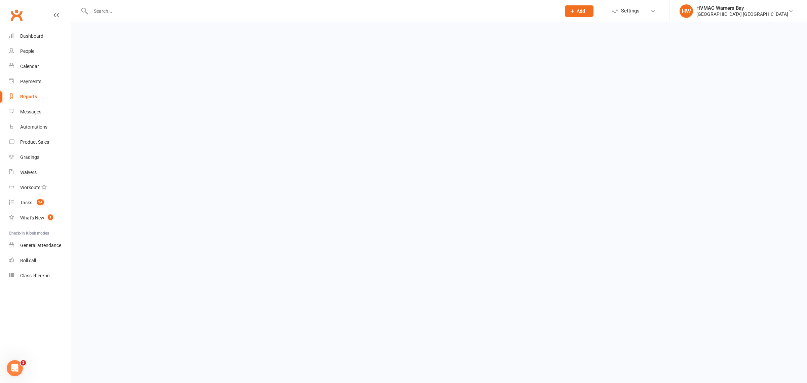
select select "100"
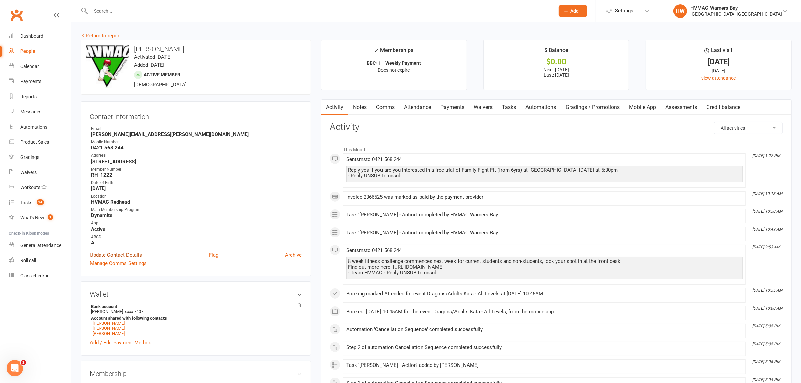
click at [121, 251] on link "Update Contact Details" at bounding box center [116, 255] width 52 height 8
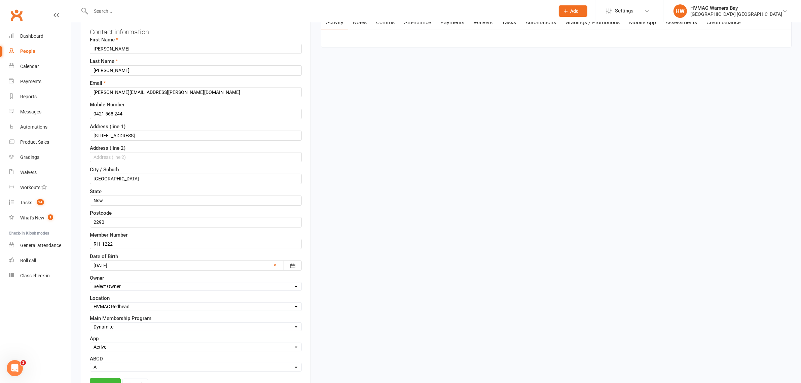
scroll to position [165, 0]
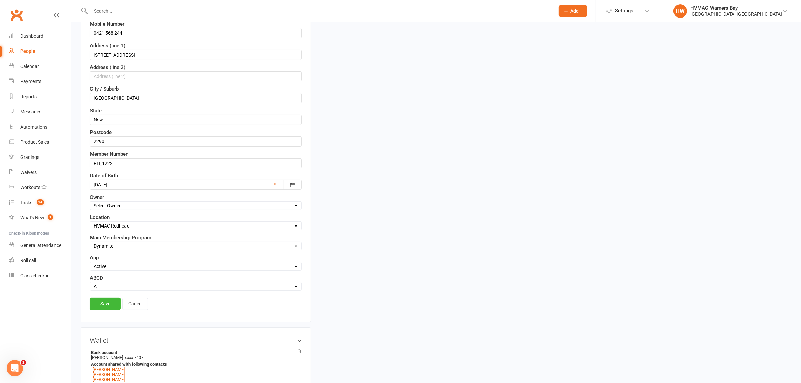
click at [108, 249] on select "Select Minimite Kindymite Dynamite Dragon Adult BJJ Kobudo Guest" at bounding box center [195, 245] width 211 height 7
select select "Dragon"
click at [90, 244] on select "Select Minimite Kindymite Dynamite Dragon Adult BJJ Kobudo Guest" at bounding box center [195, 245] width 211 height 7
click at [103, 308] on link "Save" at bounding box center [105, 303] width 31 height 12
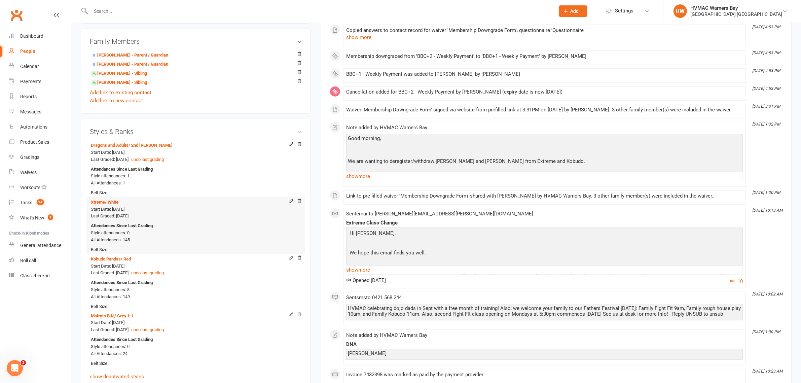
scroll to position [376, 0]
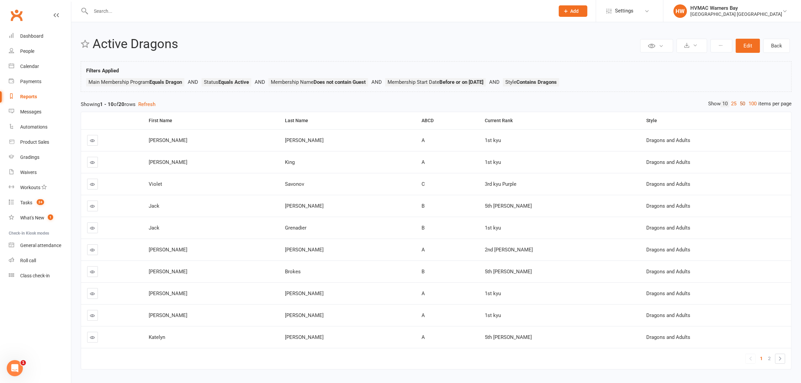
click at [738, 104] on link "50" at bounding box center [742, 103] width 9 height 7
